Goal: Task Accomplishment & Management: Use online tool/utility

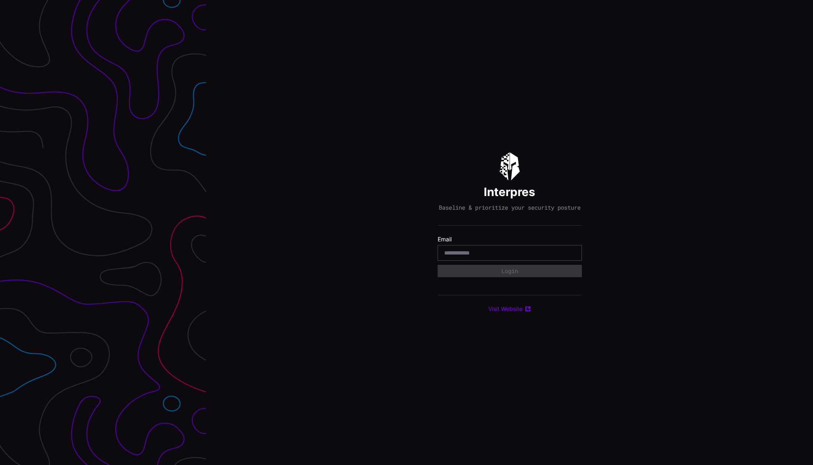
click at [498, 261] on div at bounding box center [510, 253] width 144 height 16
click at [501, 255] on input "email" at bounding box center [509, 252] width 131 height 7
type input "**********"
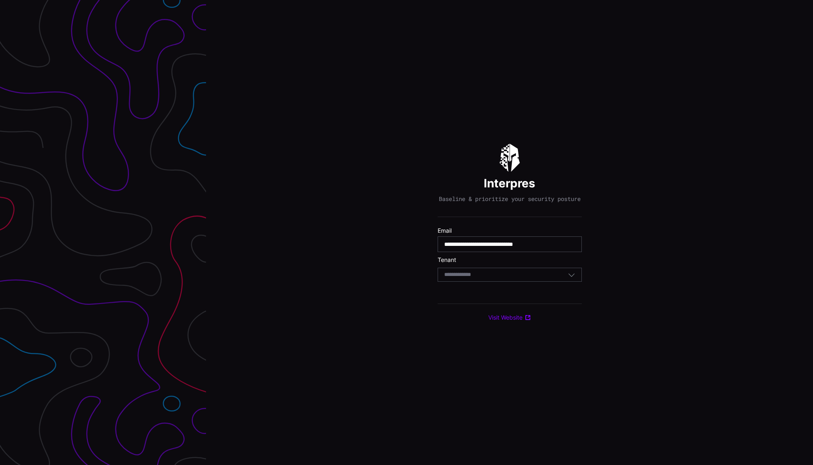
click at [514, 278] on div "Select Tenant" at bounding box center [506, 274] width 124 height 7
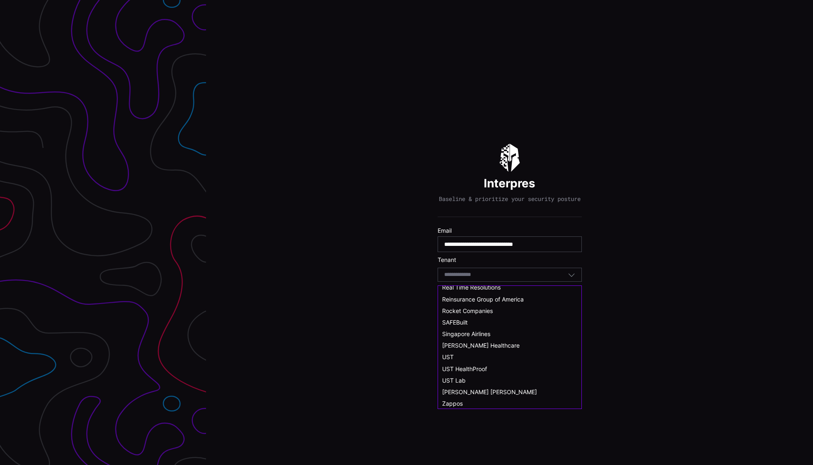
scroll to position [454, 0]
click at [451, 354] on span "UST" at bounding box center [448, 356] width 12 height 7
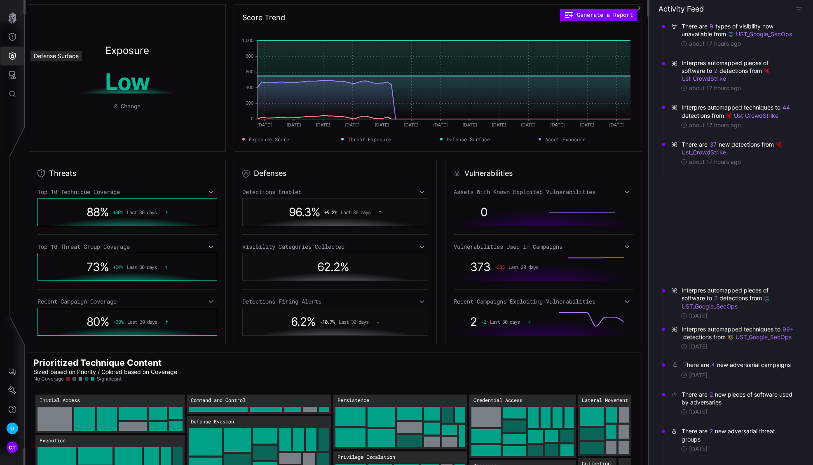
click at [10, 59] on icon "Defense Surface" at bounding box center [12, 56] width 7 height 8
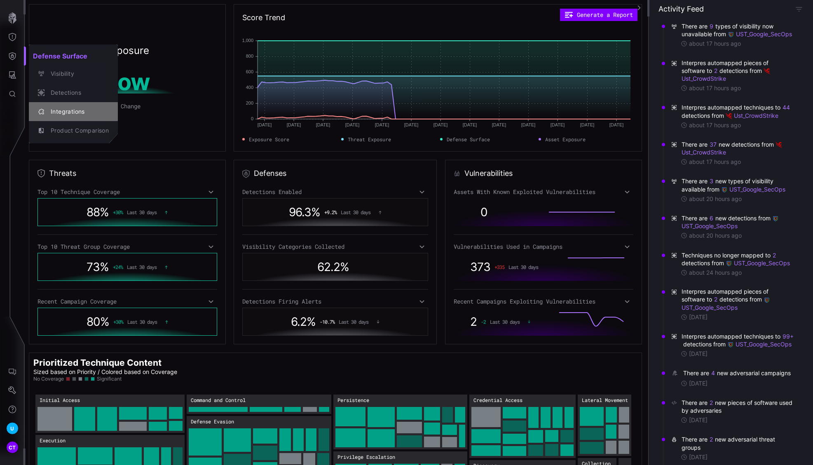
click at [61, 110] on div "Integrations" at bounding box center [78, 112] width 62 height 10
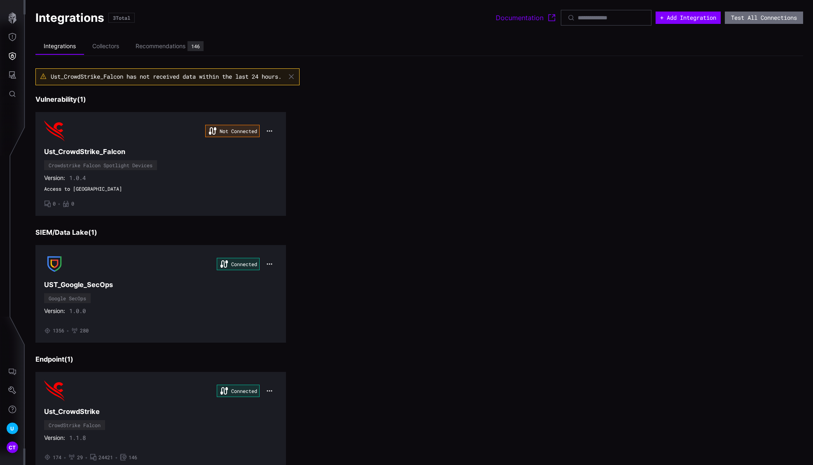
click at [256, 148] on h3 "Ust_CrowdStrike_Falcon" at bounding box center [160, 152] width 233 height 9
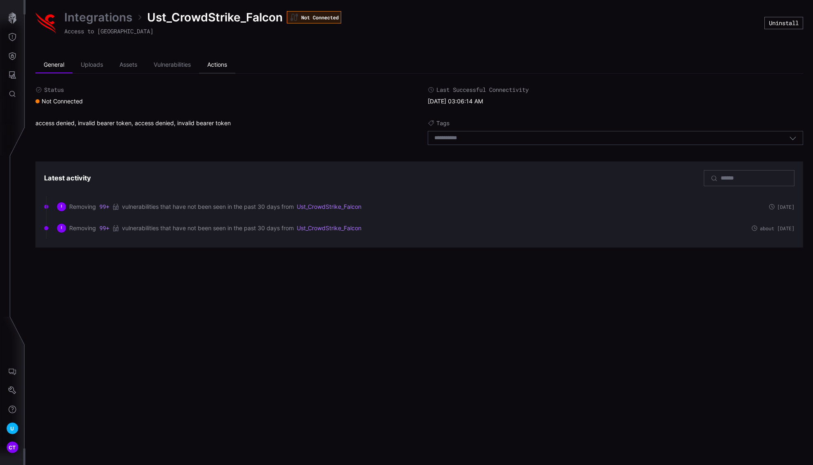
click at [219, 64] on li "Actions" at bounding box center [217, 65] width 36 height 16
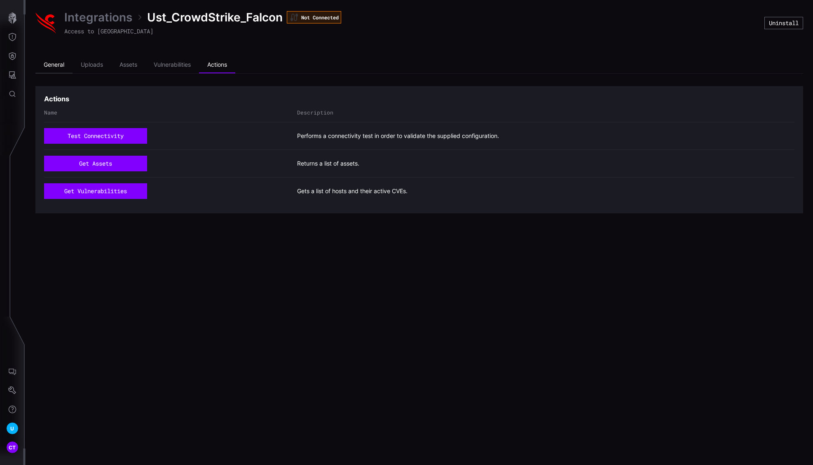
click at [61, 64] on li "General" at bounding box center [53, 65] width 37 height 16
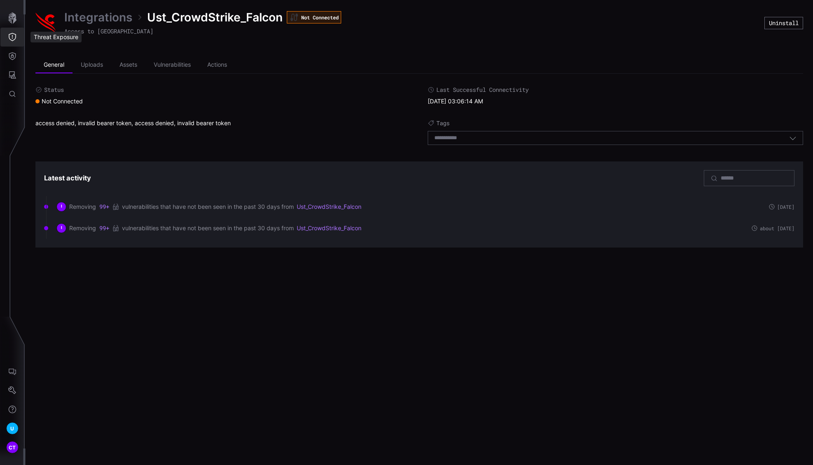
click at [7, 42] on button "Threat Exposure" at bounding box center [12, 37] width 24 height 19
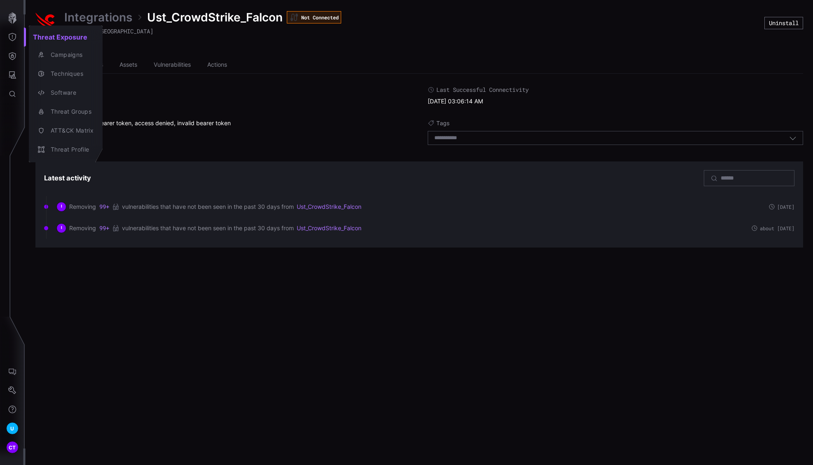
click at [14, 56] on div at bounding box center [406, 232] width 813 height 465
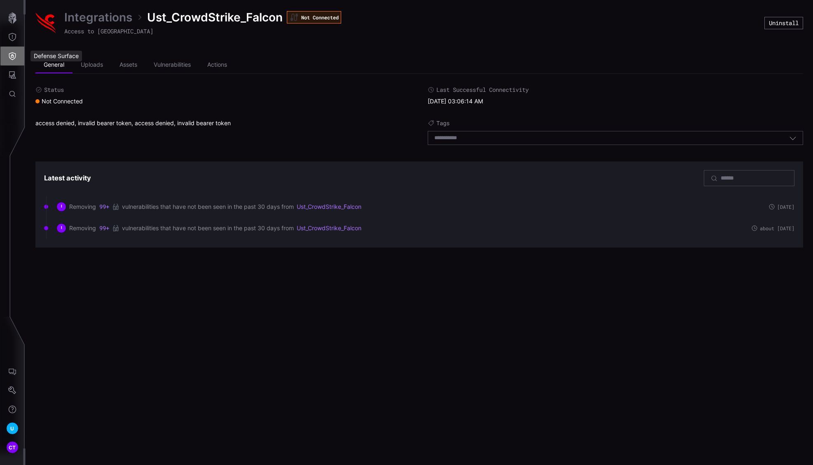
click at [11, 54] on icon "Defense Surface" at bounding box center [12, 56] width 8 height 8
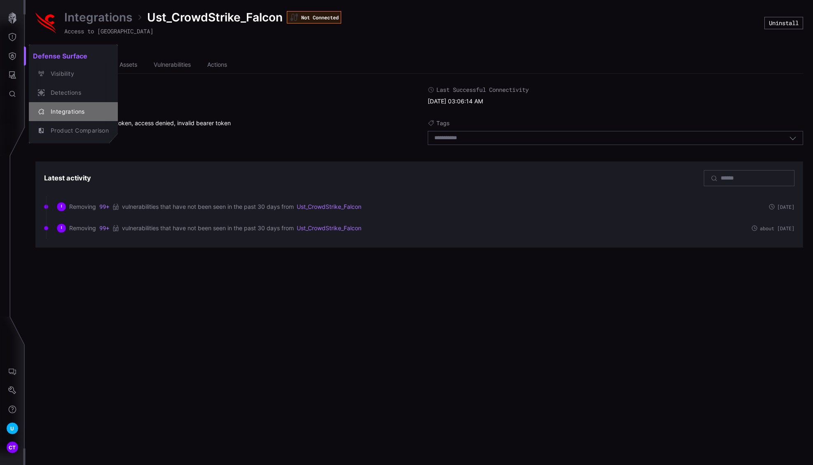
click at [65, 110] on div "Integrations" at bounding box center [78, 112] width 62 height 10
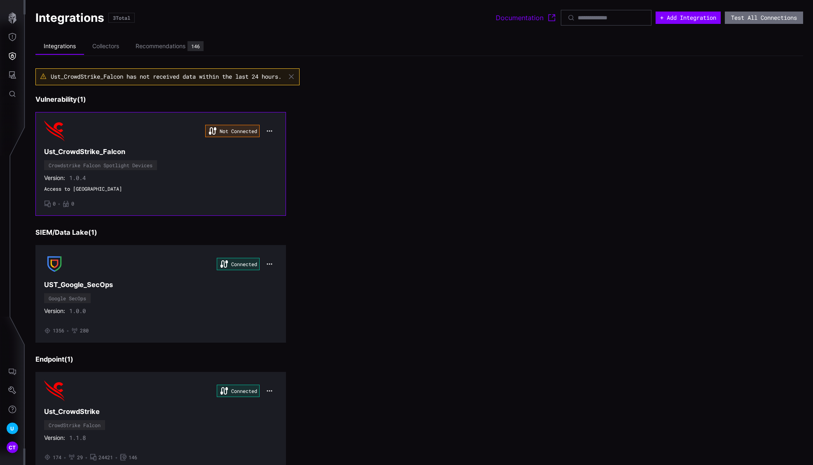
click at [270, 130] on icon "button" at bounding box center [269, 131] width 7 height 7
click at [279, 148] on div "Edit" at bounding box center [283, 148] width 28 height 7
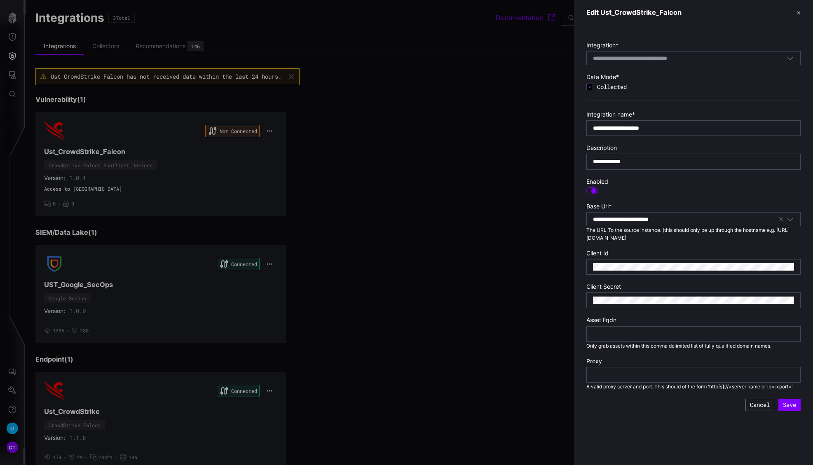
click at [427, 284] on div at bounding box center [406, 232] width 813 height 465
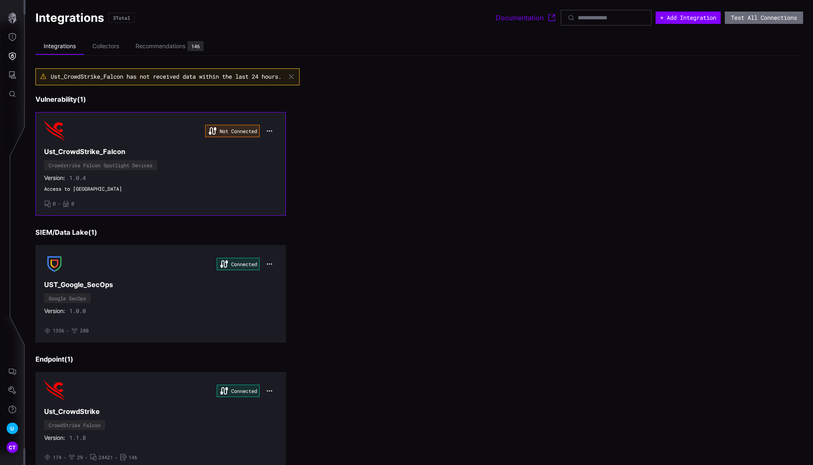
click at [246, 152] on h3 "Ust_CrowdStrike_Falcon" at bounding box center [160, 152] width 233 height 9
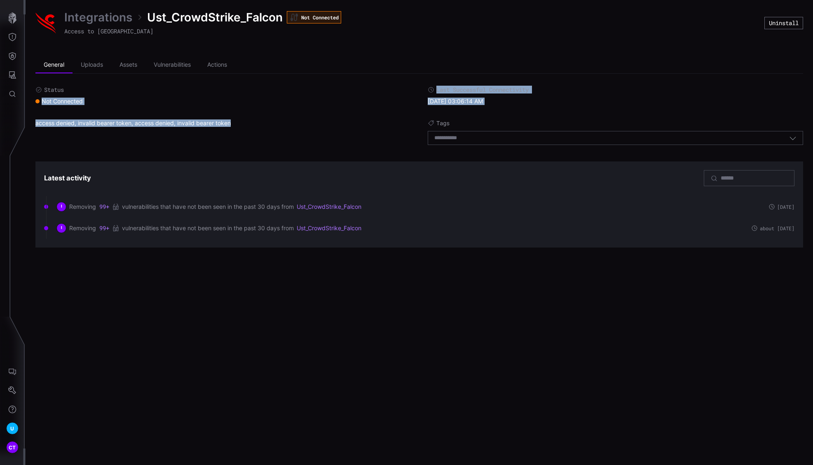
drag, startPoint x: 232, startPoint y: 121, endPoint x: 34, endPoint y: 100, distance: 199.8
click at [34, 100] on div "Integrations Ust_CrowdStrike_Falcon Not Connected Access to UST Uninstall Gener…" at bounding box center [420, 129] width 788 height 258
copy div "Not Connected Last Successful Connectivity 08/11/25 03:06:14 AM access denied, …"
